Goal: Information Seeking & Learning: Learn about a topic

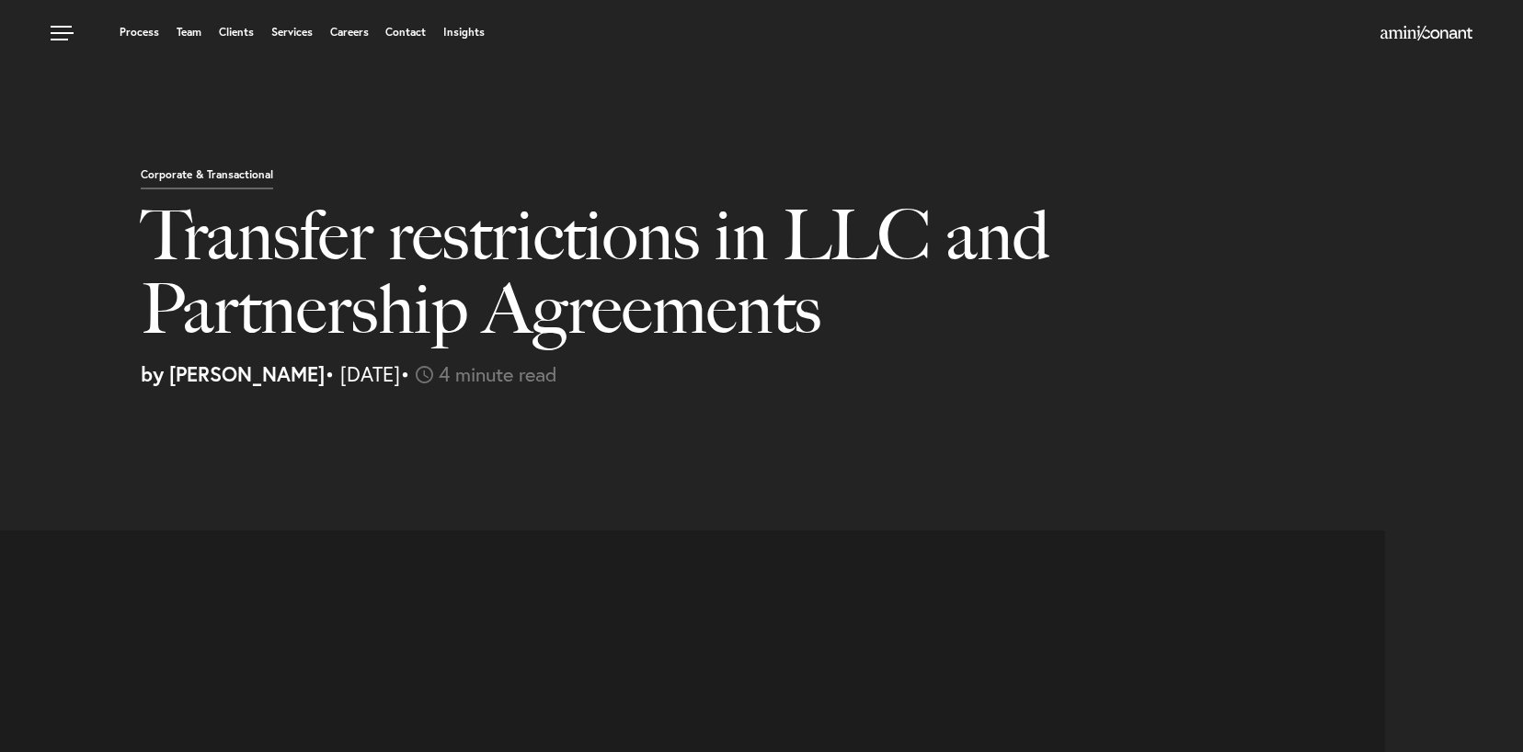
select select "US"
select select "Austin"
select select "Business and Civil Litigation"
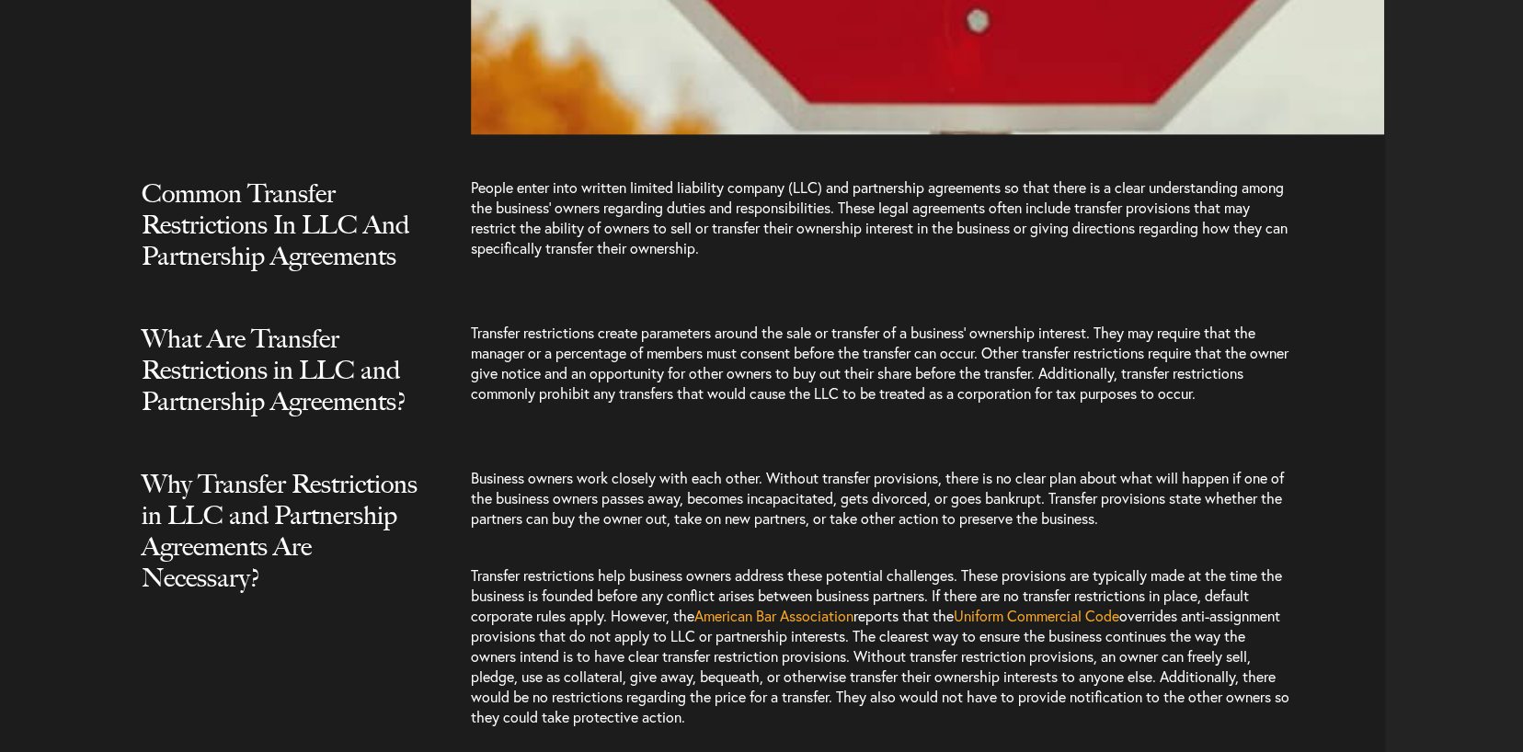
scroll to position [1379, 0]
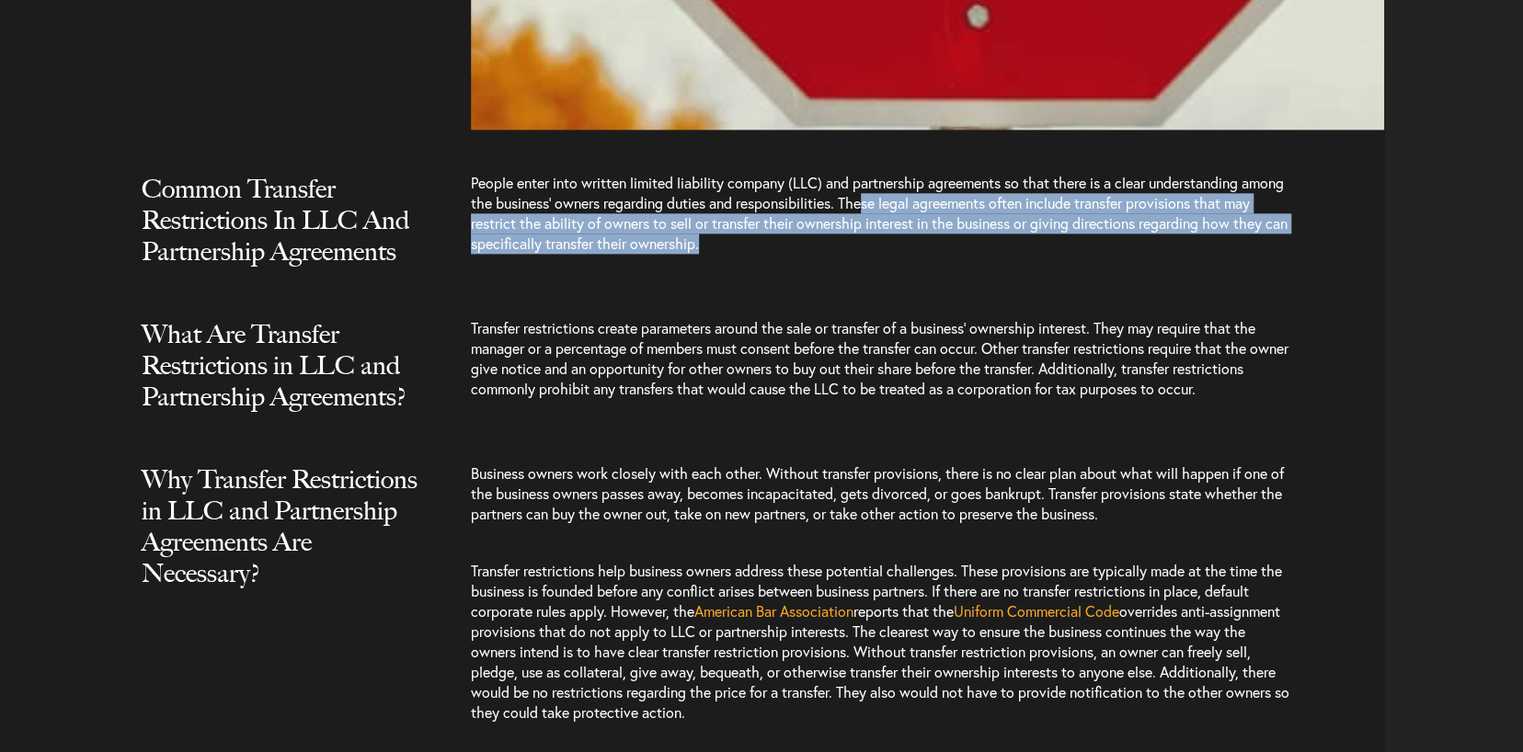
drag, startPoint x: 913, startPoint y: 205, endPoint x: 916, endPoint y: 250, distance: 45.1
click at [916, 249] on p "People enter into written limited liability company (LLC) and partnership agree…" at bounding box center [882, 222] width 822 height 99
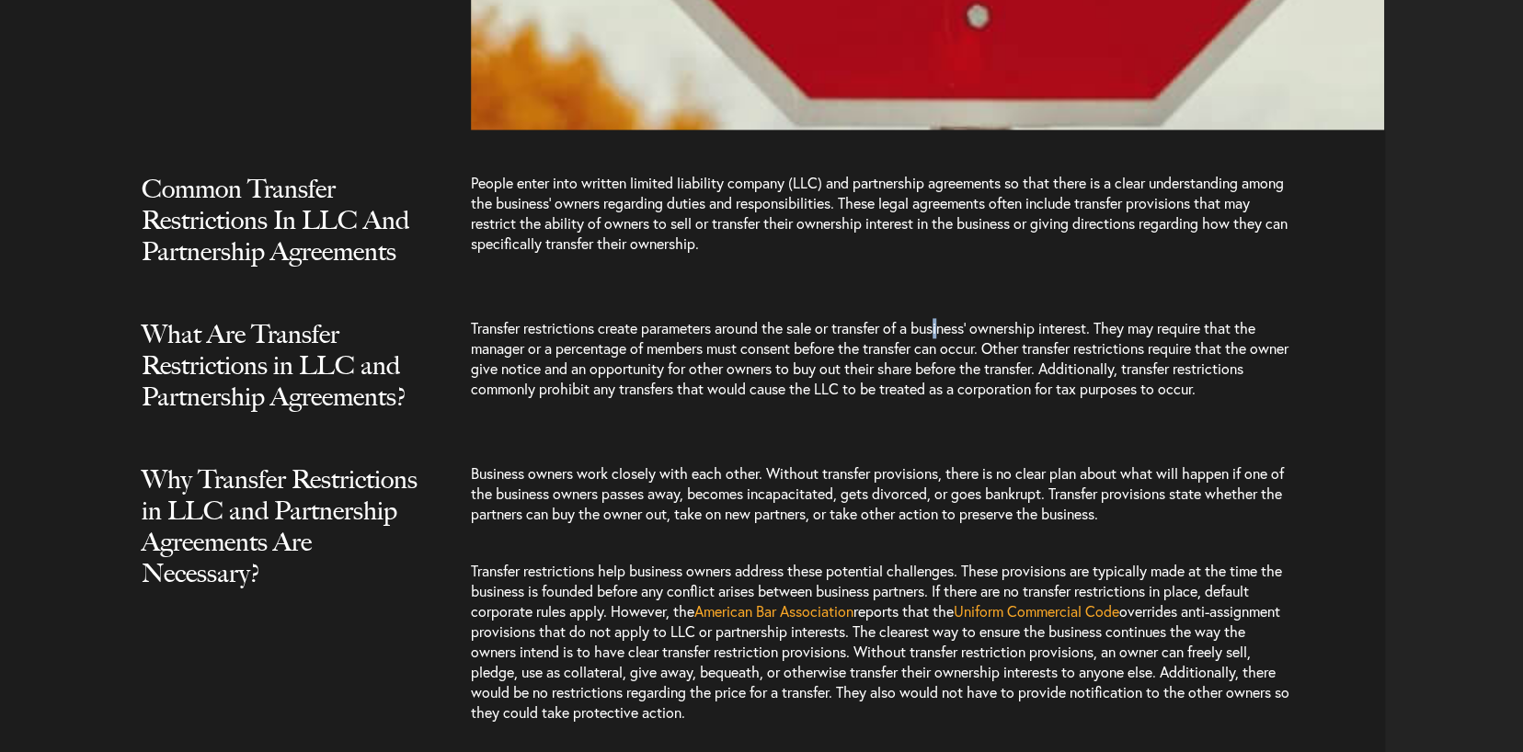
click at [949, 330] on span "Transfer restrictions create parameters around the sale or transfer of a busine…" at bounding box center [879, 358] width 817 height 80
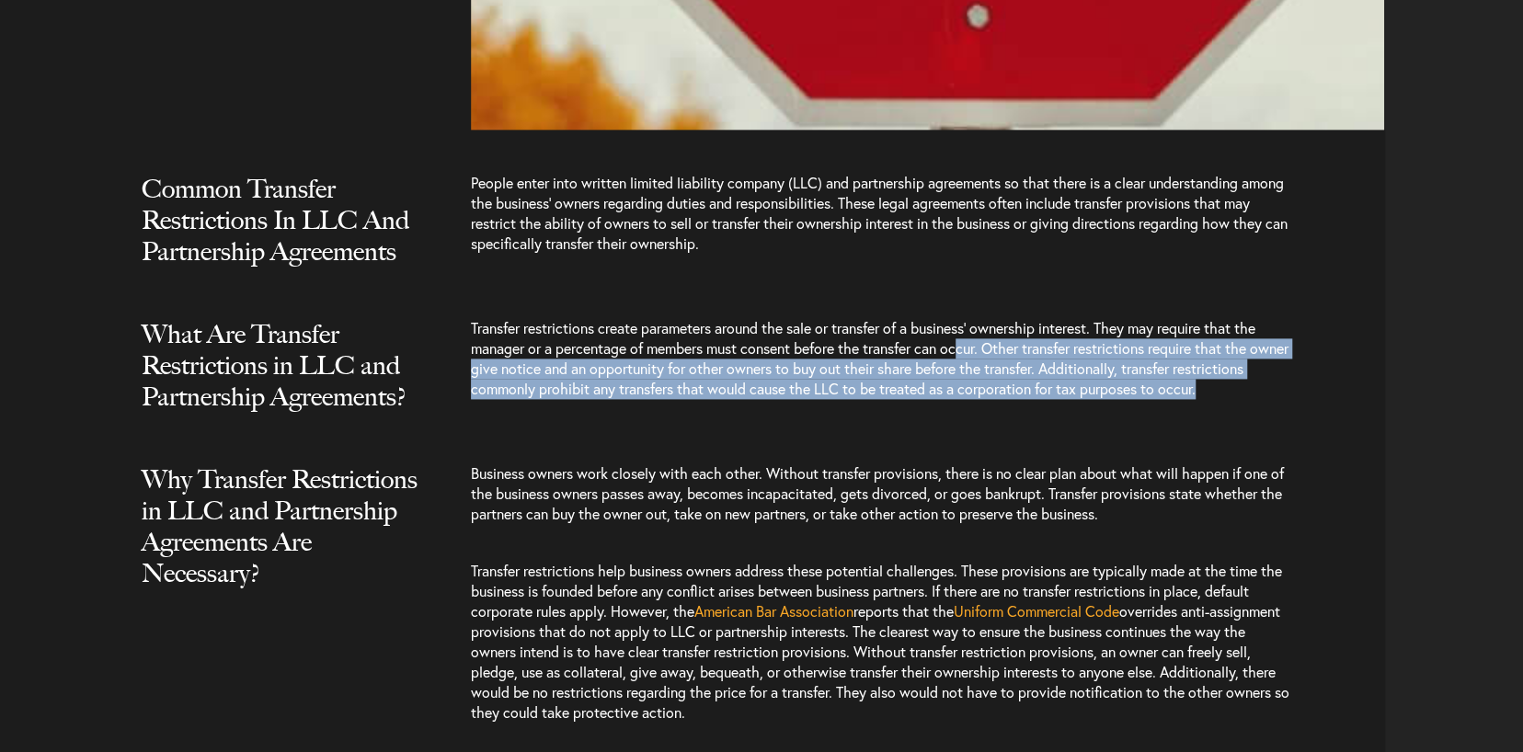
drag, startPoint x: 985, startPoint y: 356, endPoint x: 1317, endPoint y: 405, distance: 336.5
click at [1317, 405] on div "Transfer restrictions create parameters around the sale or transfer of a busine…" at bounding box center [928, 367] width 914 height 99
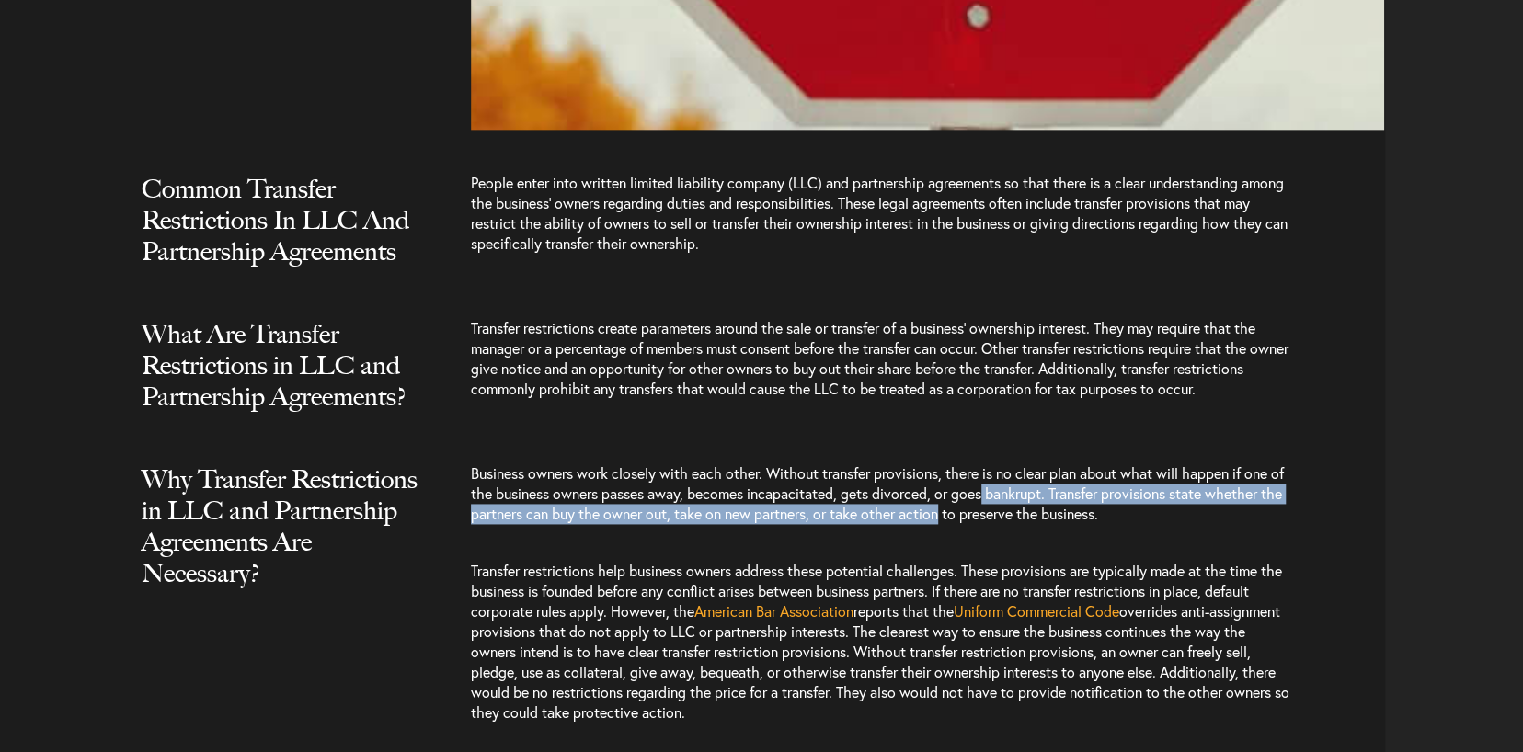
click at [968, 519] on span "Business owners work closely with each other. Without transfer provisions, ther…" at bounding box center [877, 493] width 813 height 60
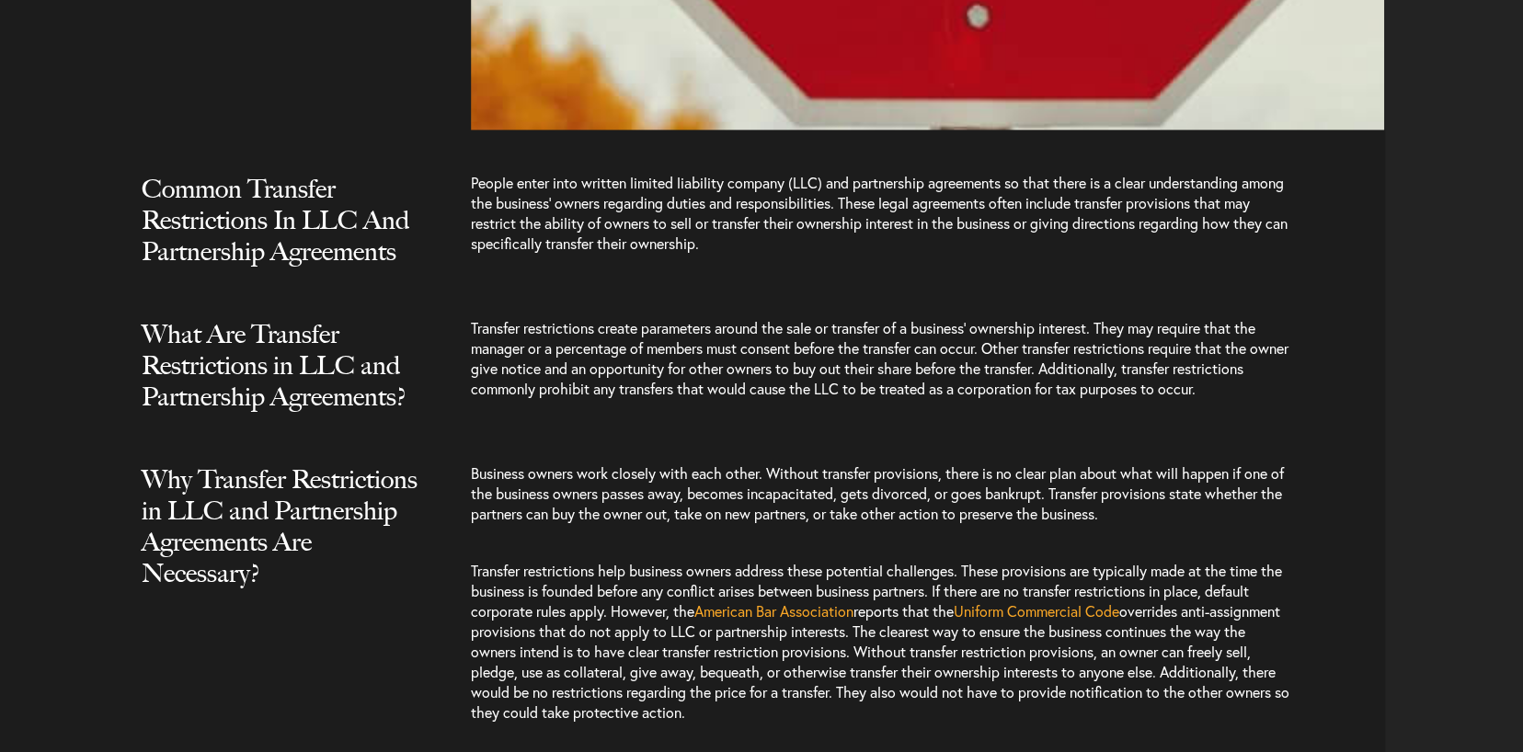
click at [707, 490] on span "Business owners work closely with each other. Without transfer provisions, ther…" at bounding box center [877, 493] width 813 height 60
drag, startPoint x: 781, startPoint y: 475, endPoint x: 1158, endPoint y: 514, distance: 378.0
click at [1158, 514] on p "Business owners work closely with each other. Without transfer provisions, ther…" at bounding box center [882, 502] width 822 height 79
drag, startPoint x: 1147, startPoint y: 514, endPoint x: 478, endPoint y: 468, distance: 670.9
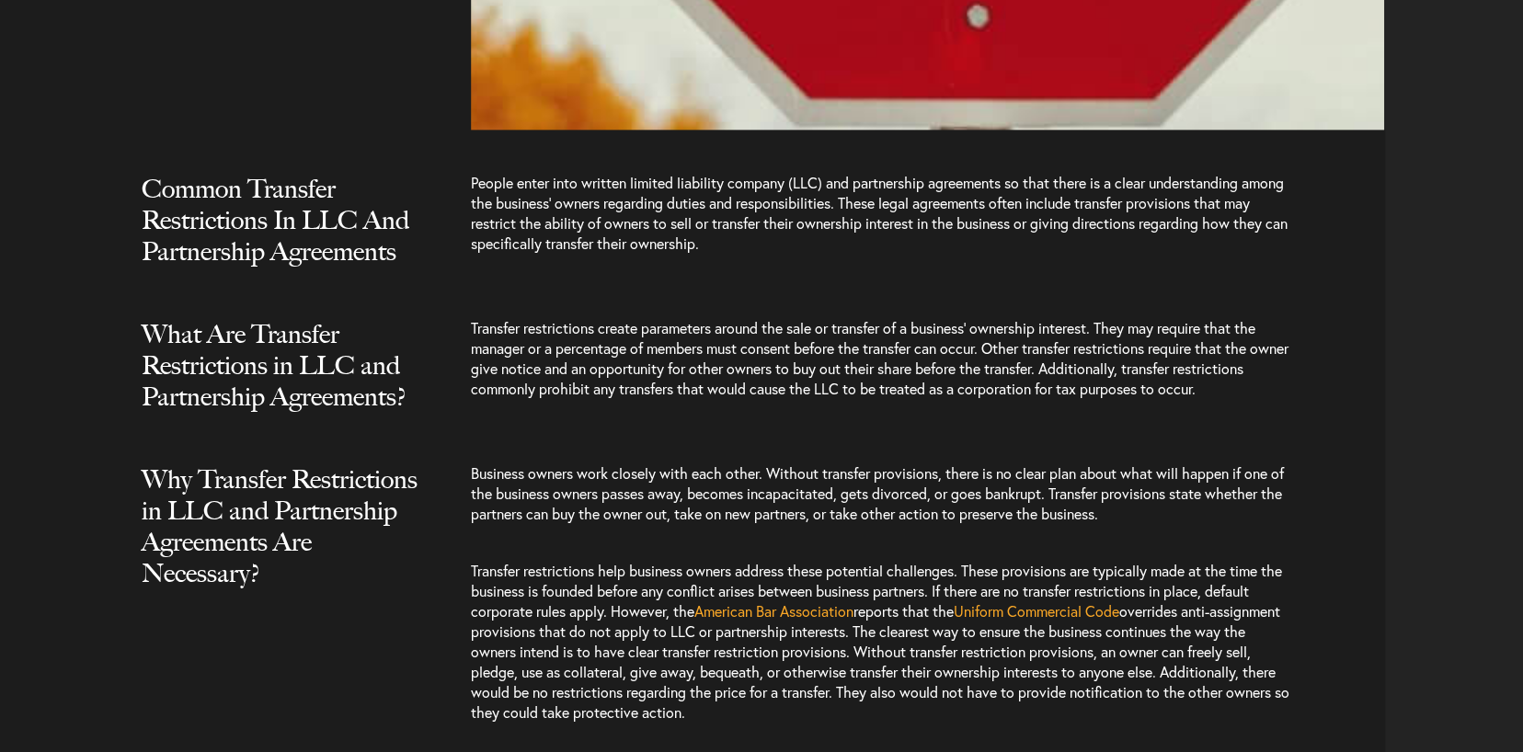
click at [478, 468] on p "Business owners work closely with each other. Without transfer provisions, ther…" at bounding box center [882, 502] width 822 height 79
click at [570, 477] on span "Business owners work closely with each other. Without transfer provisions, ther…" at bounding box center [877, 493] width 813 height 60
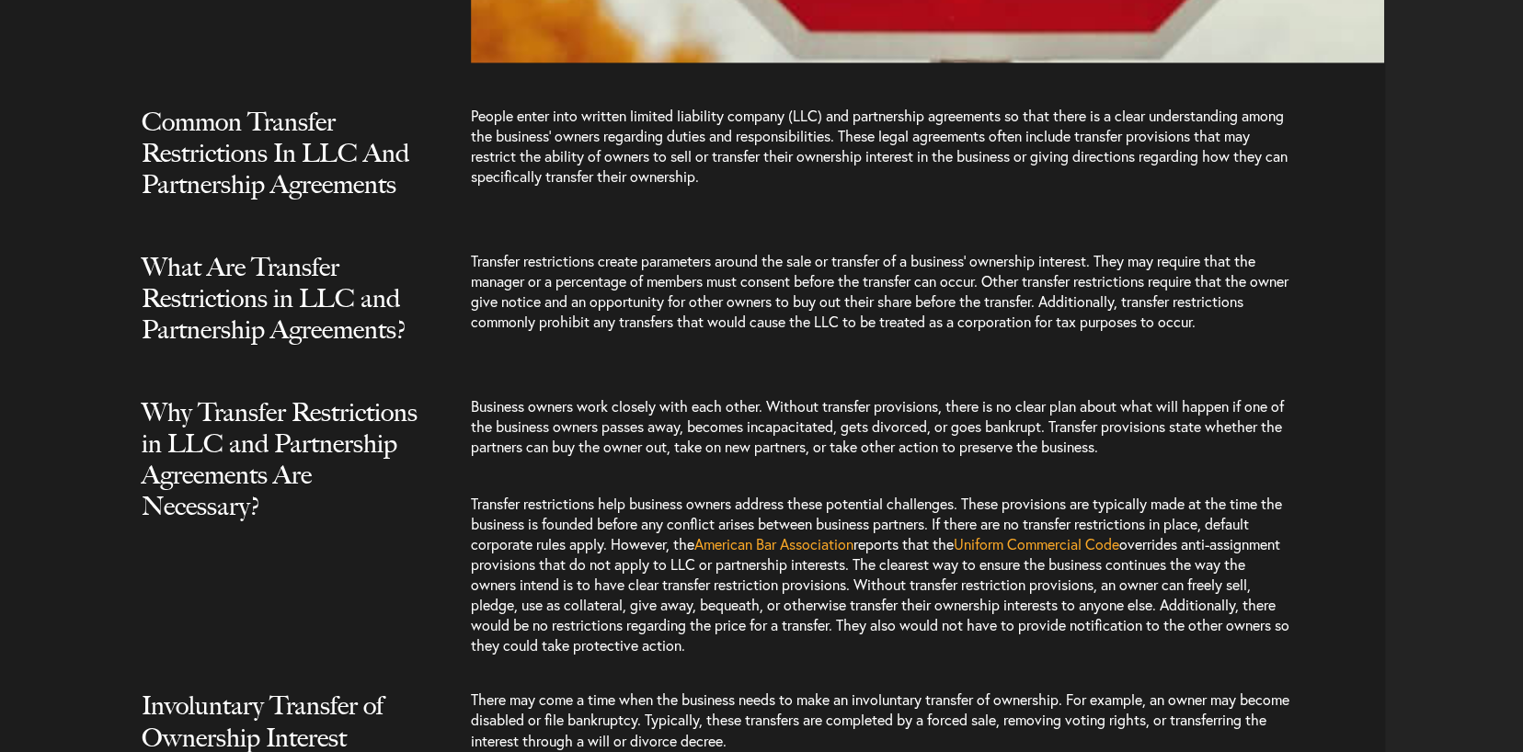
scroll to position [1563, 0]
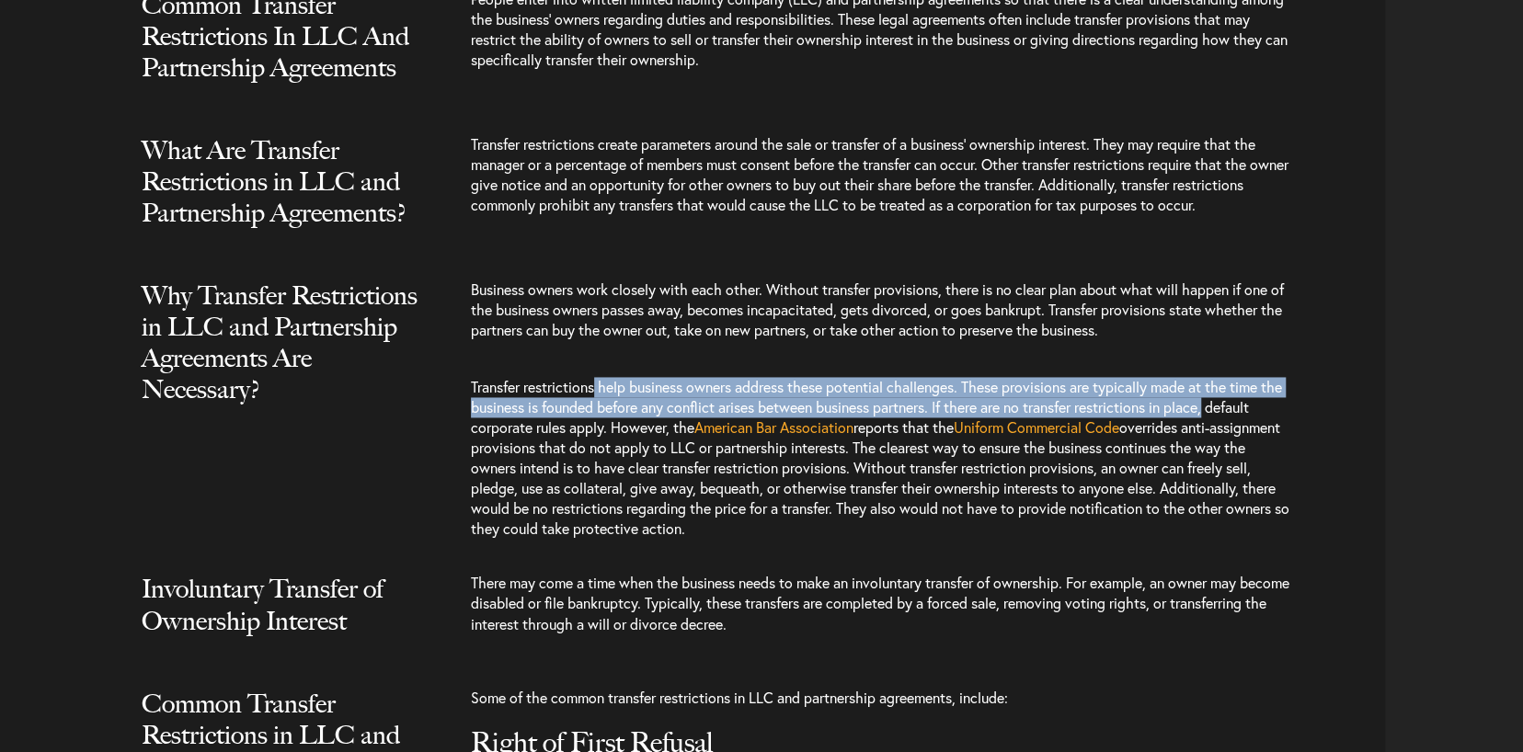
drag, startPoint x: 597, startPoint y: 389, endPoint x: 1281, endPoint y: 405, distance: 684.2
click at [1281, 405] on p "Transfer restrictions help business owners address these potential challenges. …" at bounding box center [882, 458] width 822 height 199
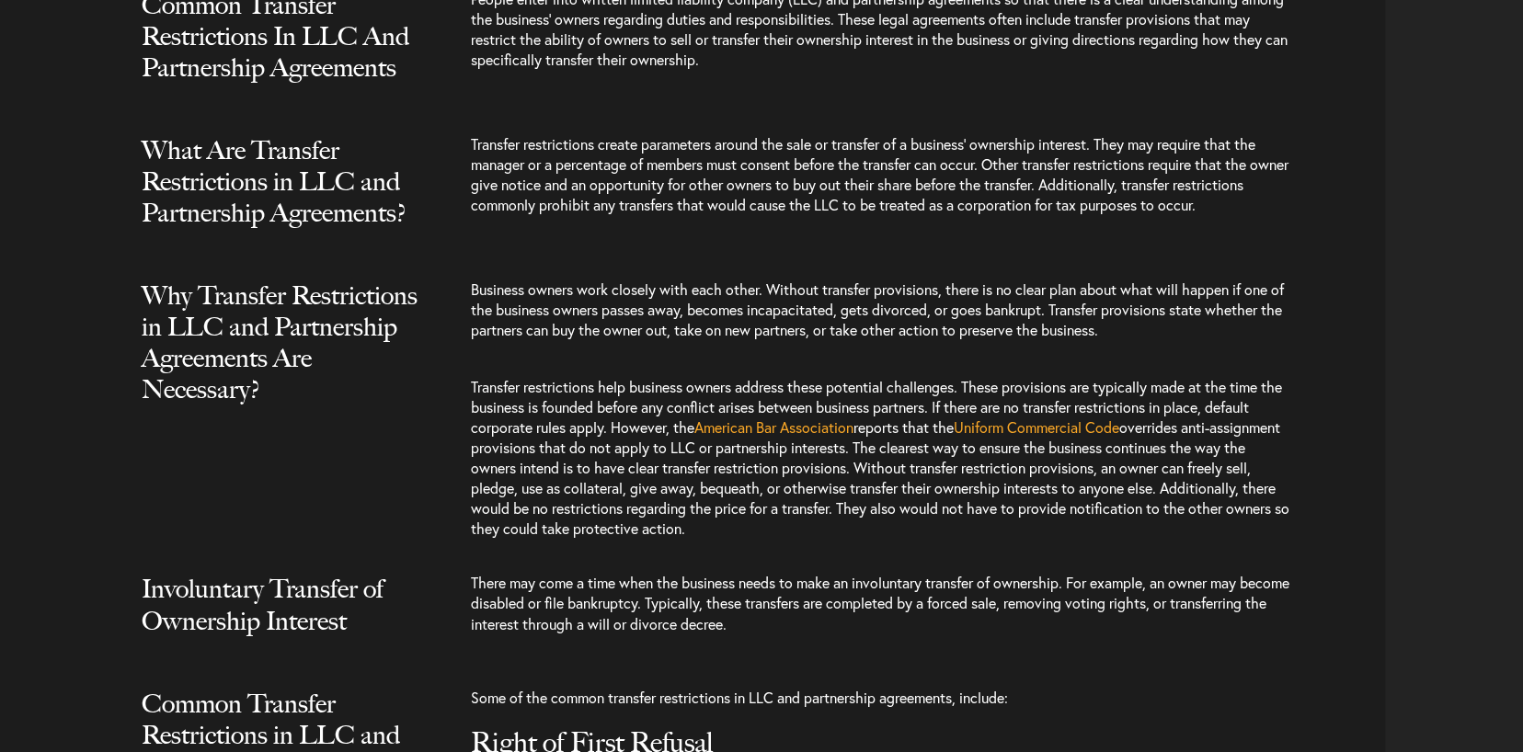
click at [1276, 462] on span "overrides anti-assignment provisions that do not apply to LLC or partnership in…" at bounding box center [880, 477] width 818 height 120
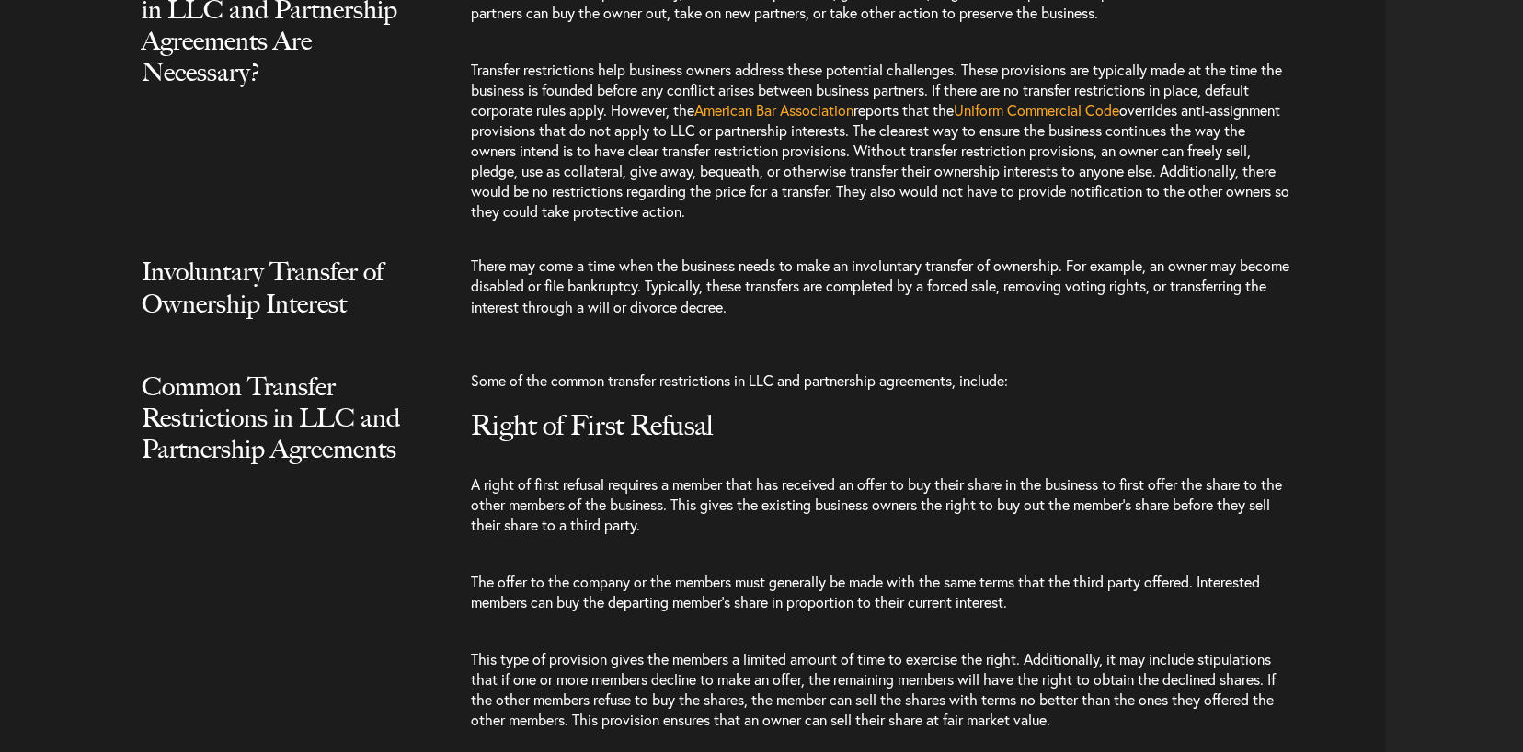
scroll to position [1931, 0]
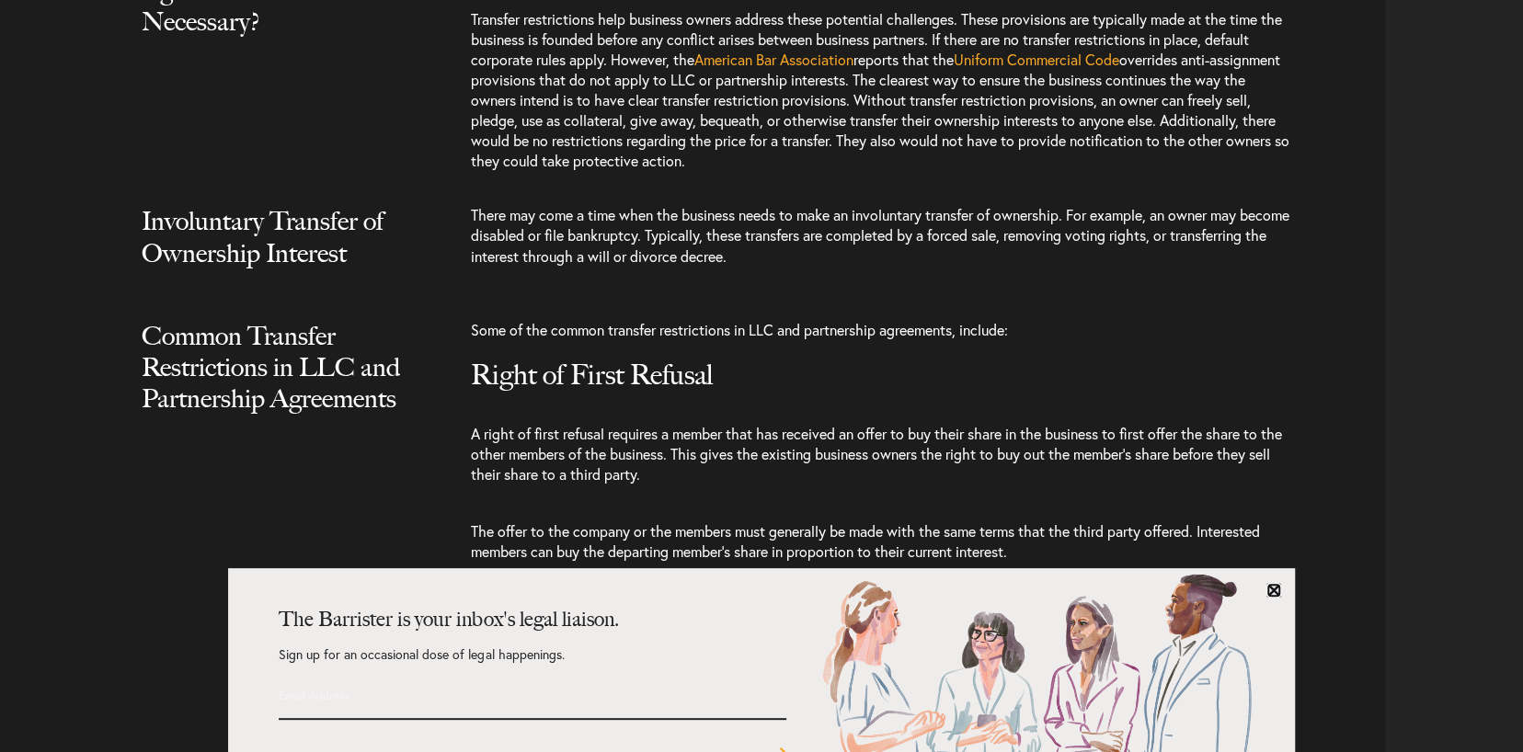
click at [1274, 593] on link at bounding box center [1273, 590] width 15 height 15
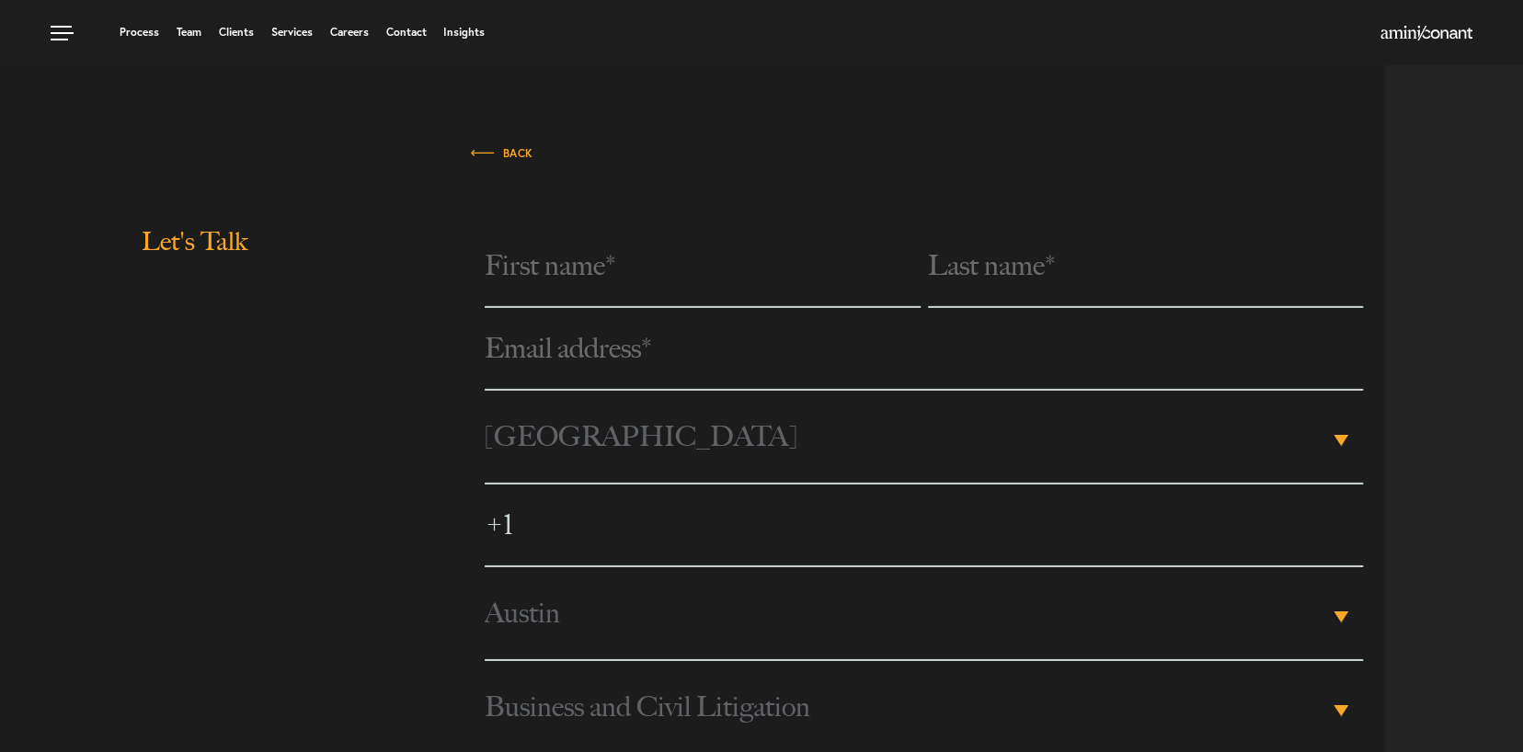
scroll to position [3470, 0]
